Goal: Check status

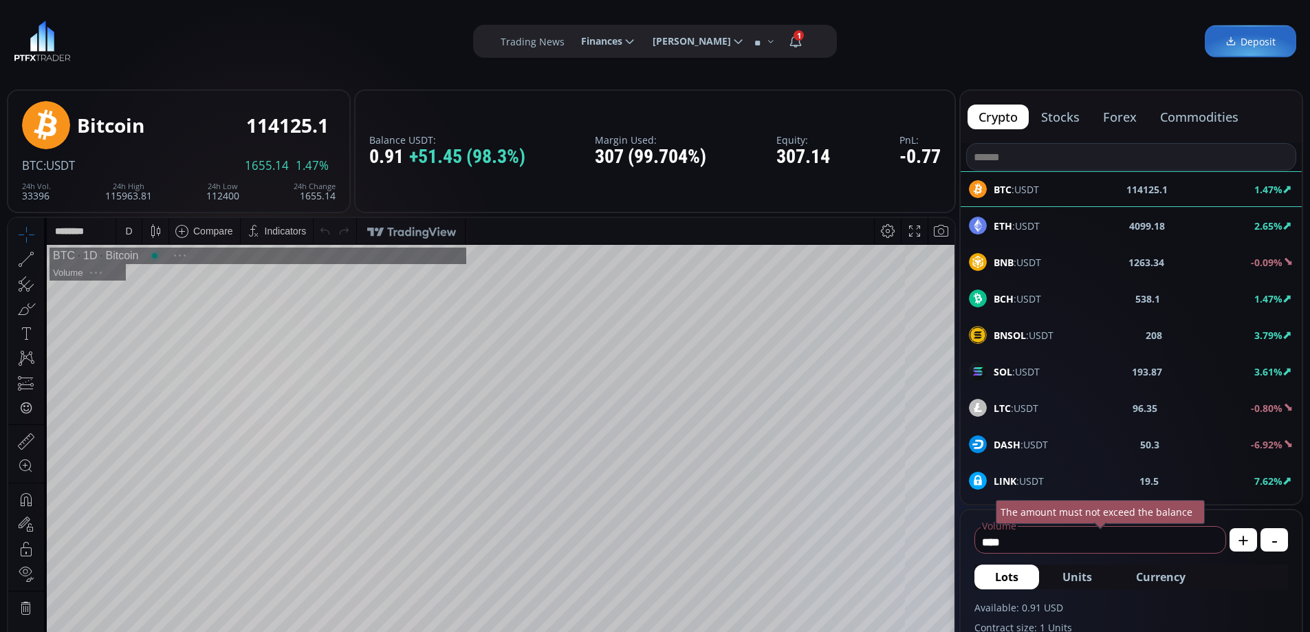
scroll to position [191, 0]
click at [1216, 120] on button "commodities" at bounding box center [1199, 117] width 100 height 25
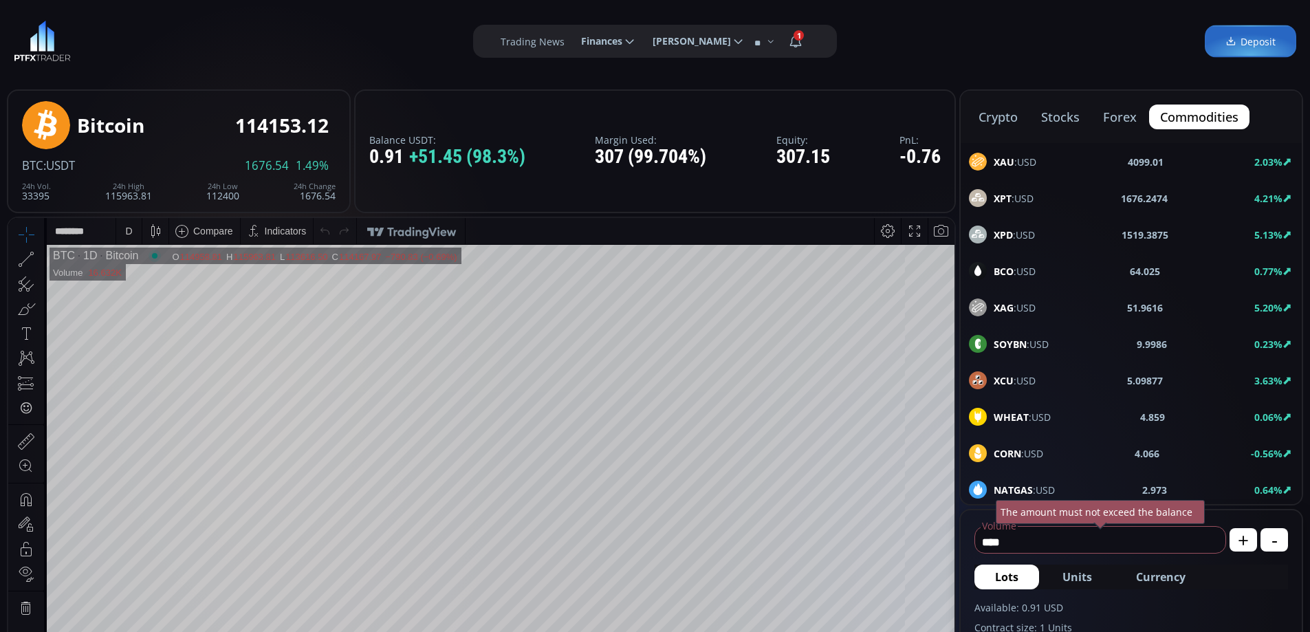
click at [1053, 164] on div "XAU :USD 4099.01 2.03%" at bounding box center [1131, 162] width 325 height 18
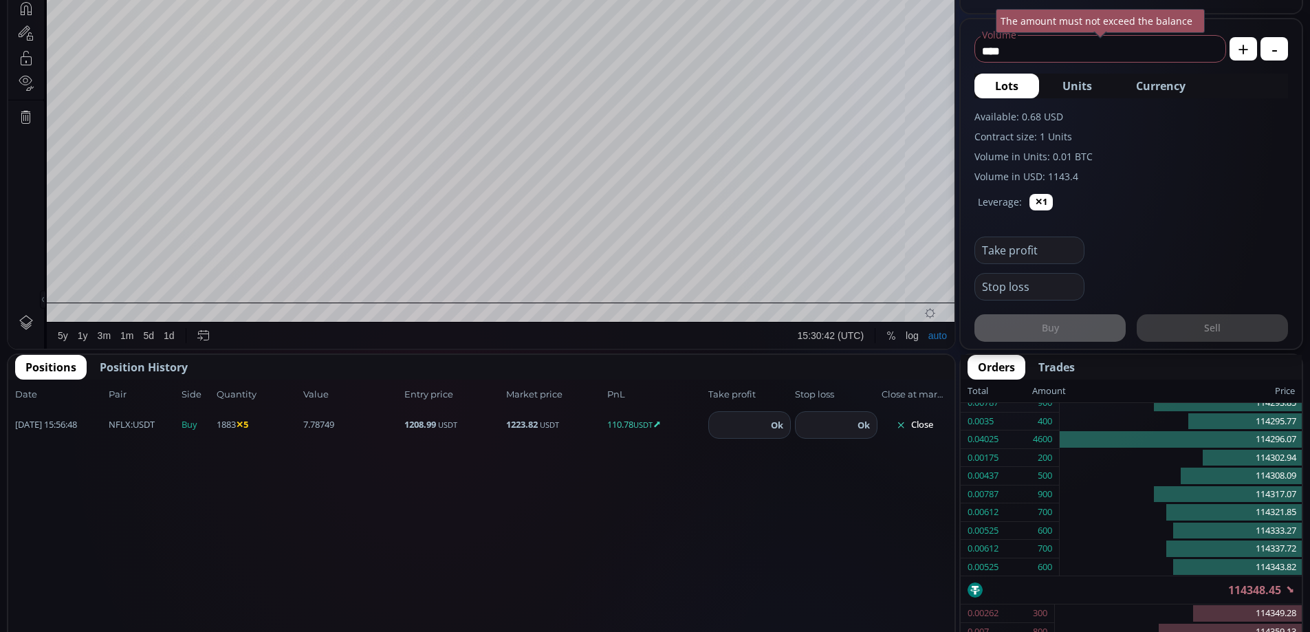
scroll to position [503, 0]
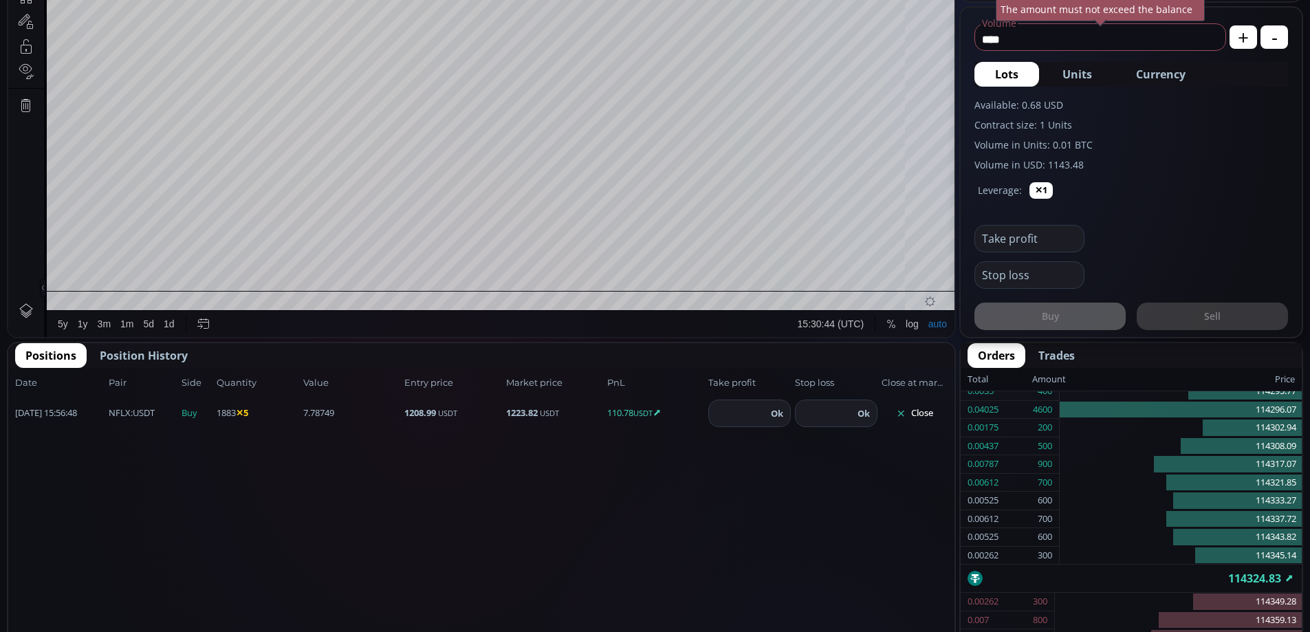
click at [918, 410] on button "Close" at bounding box center [915, 413] width 66 height 22
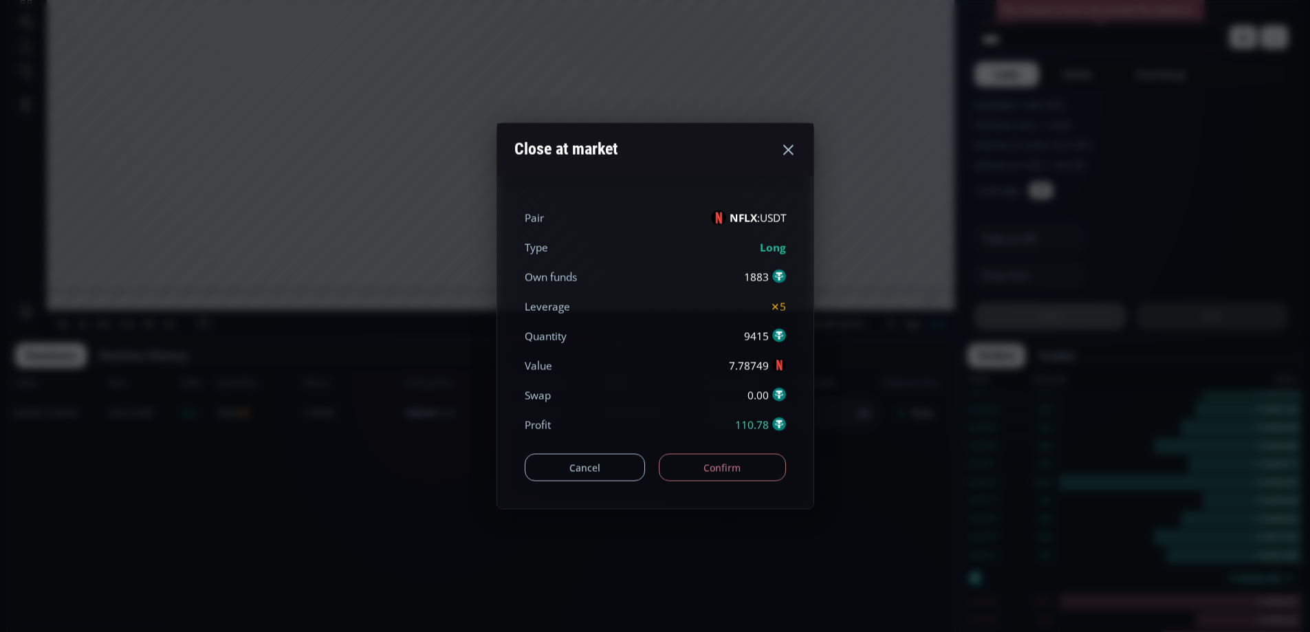
click at [737, 468] on button "Confirm" at bounding box center [722, 468] width 127 height 28
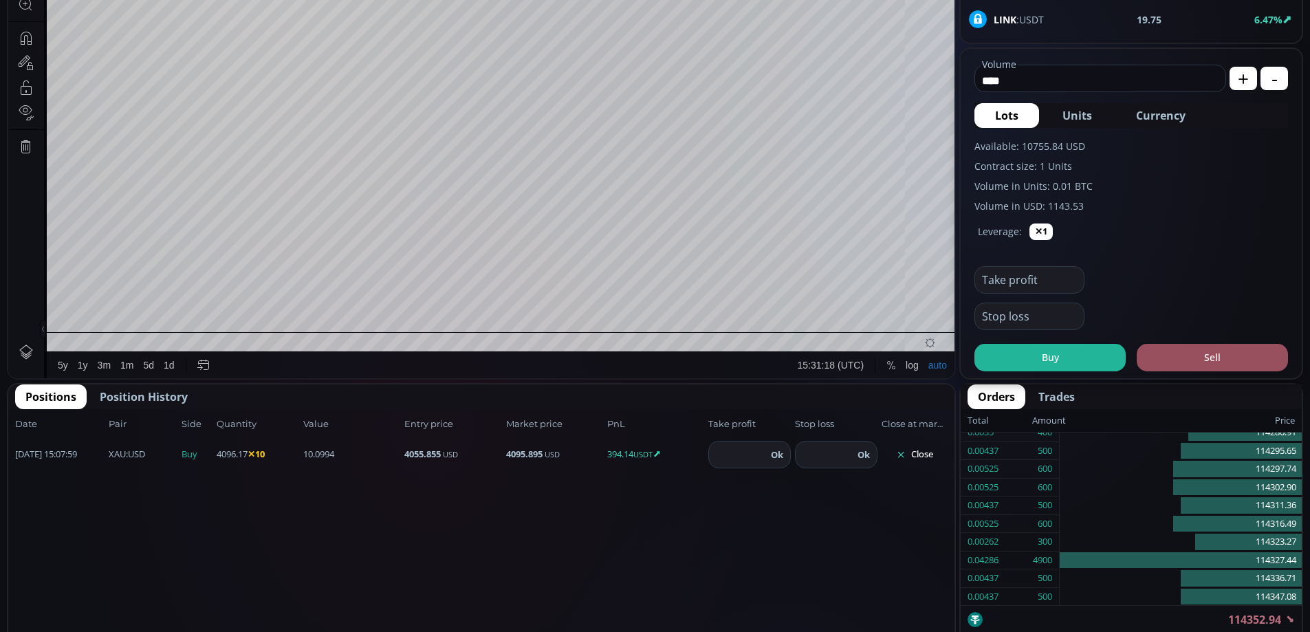
scroll to position [471, 0]
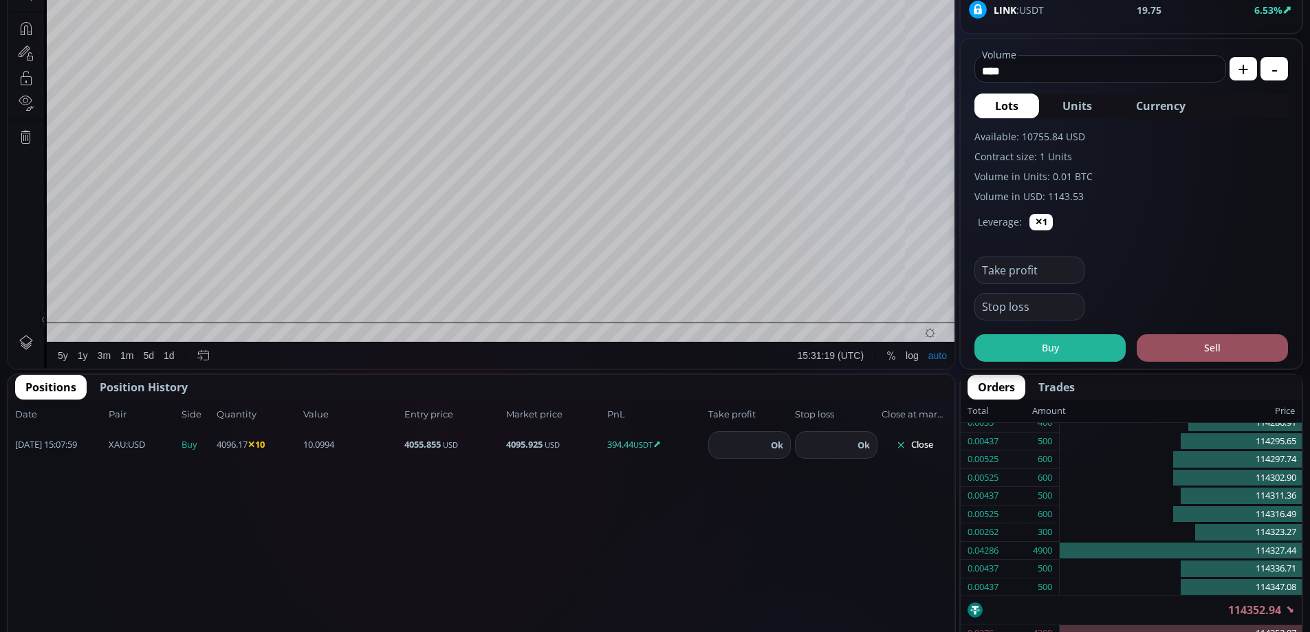
drag, startPoint x: 145, startPoint y: 387, endPoint x: 91, endPoint y: 381, distance: 54.7
click at [144, 387] on span "Position History" at bounding box center [144, 387] width 88 height 17
